Goal: Task Accomplishment & Management: Use online tool/utility

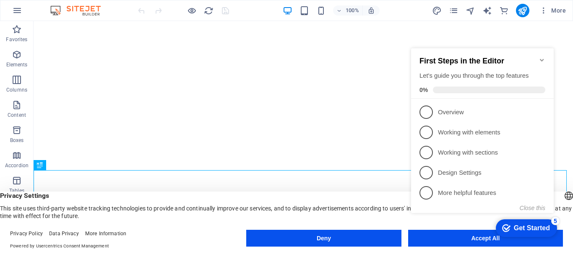
click at [515, 225] on div "Get Started" at bounding box center [532, 228] width 36 height 8
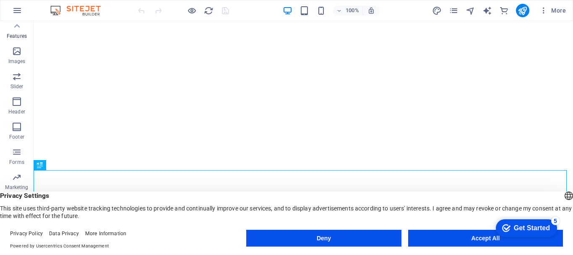
scroll to position [183, 0]
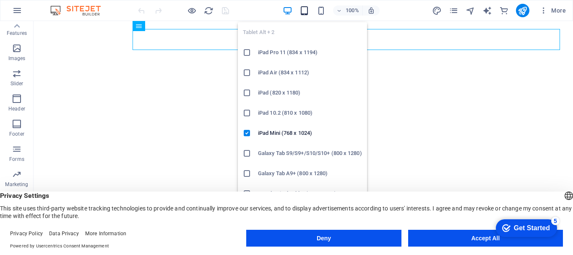
click at [301, 14] on icon "button" at bounding box center [305, 11] width 10 height 10
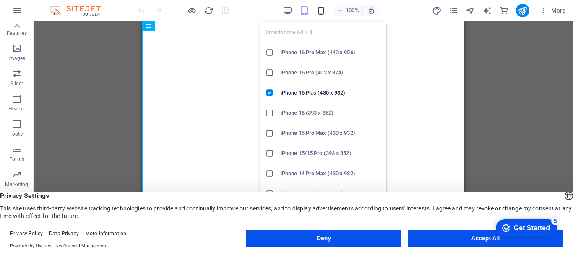
click at [321, 7] on icon "button" at bounding box center [321, 11] width 10 height 10
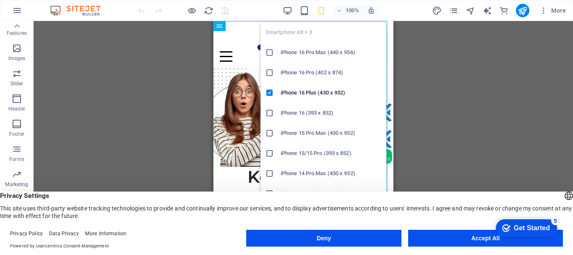
scroll to position [0, 0]
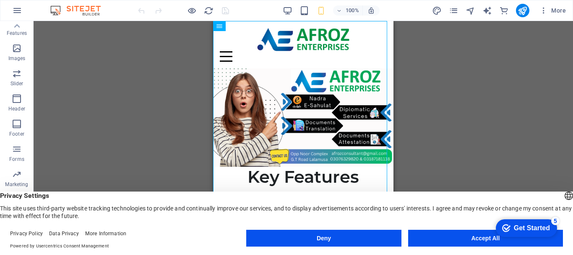
click at [308, 16] on div "100%" at bounding box center [331, 10] width 97 height 13
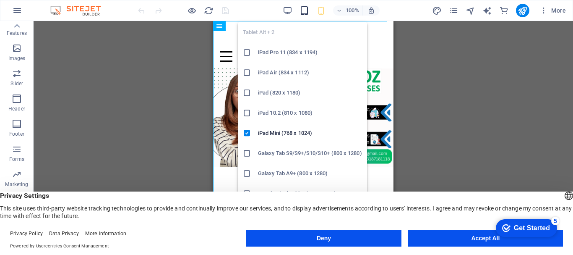
click at [307, 12] on icon "button" at bounding box center [305, 11] width 10 height 10
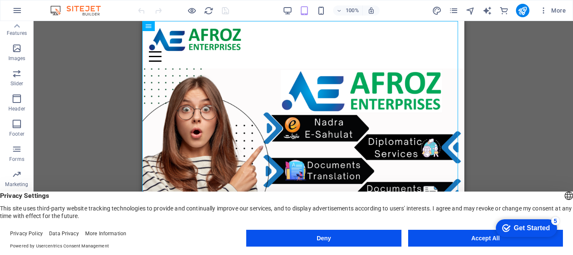
click at [483, 73] on div "Drag here to replace the existing content. Press “Ctrl” if you want to create a…" at bounding box center [304, 131] width 540 height 220
click at [543, 7] on icon "button" at bounding box center [544, 10] width 8 height 8
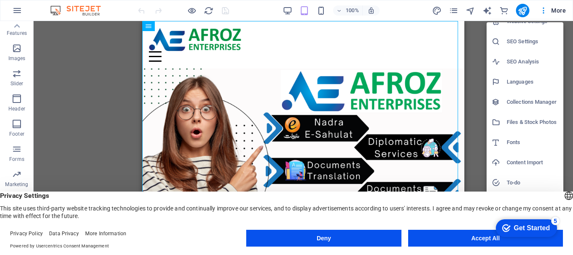
scroll to position [12, 0]
click at [483, 32] on div at bounding box center [286, 127] width 573 height 255
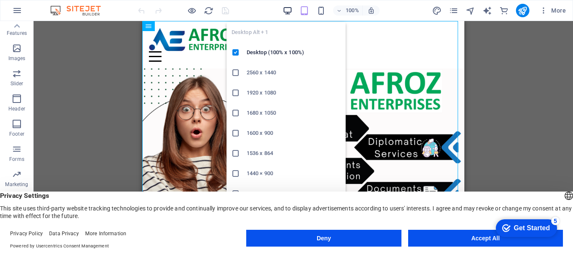
click at [290, 11] on icon "button" at bounding box center [288, 11] width 10 height 10
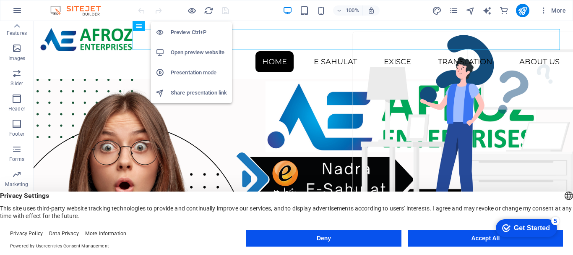
click at [200, 53] on h6 "Open preview website" at bounding box center [199, 52] width 56 height 10
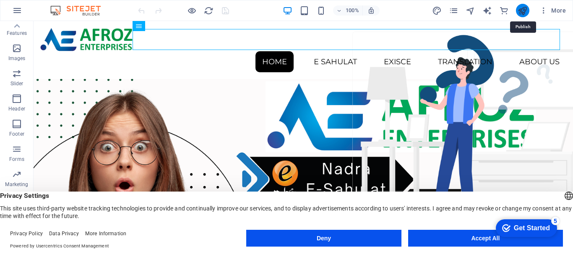
click at [519, 9] on icon "publish" at bounding box center [523, 11] width 10 height 10
